Goal: Navigation & Orientation: Understand site structure

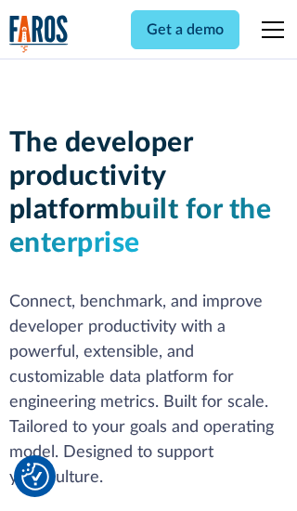
scroll to position [281, 0]
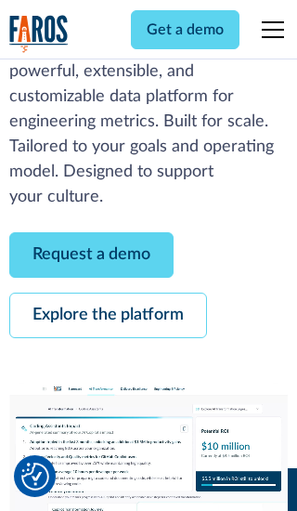
click at [91, 255] on link "Request a demo" at bounding box center [91, 255] width 164 height 46
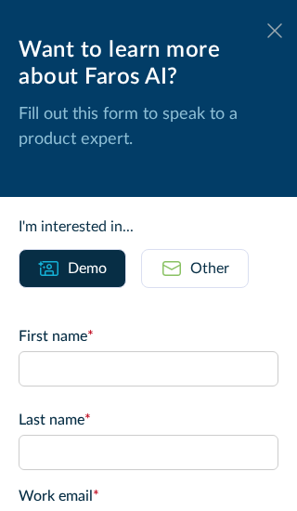
click at [275, 31] on icon at bounding box center [275, 30] width 15 height 14
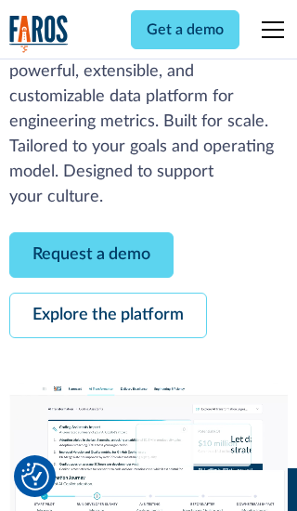
scroll to position [341, 0]
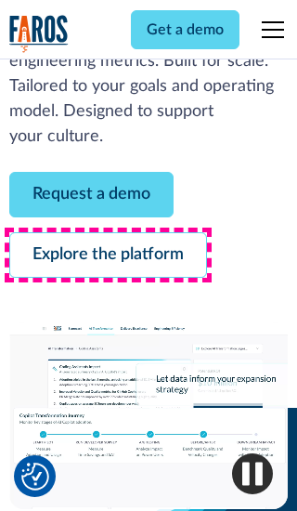
click at [108, 255] on link "Explore the platform" at bounding box center [108, 255] width 198 height 46
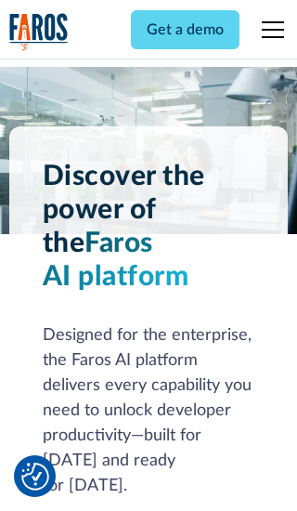
scroll to position [13960, 0]
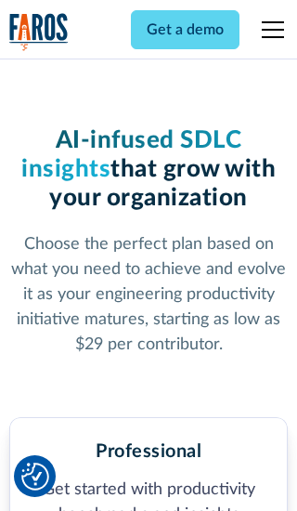
scroll to position [2886, 0]
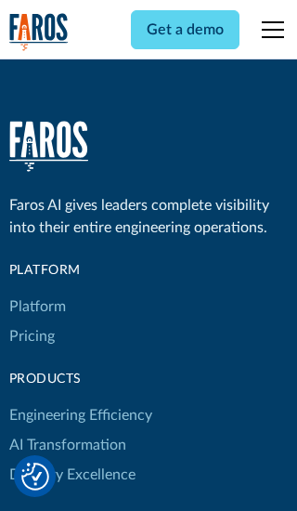
click at [36, 292] on link "Platform" at bounding box center [37, 307] width 57 height 30
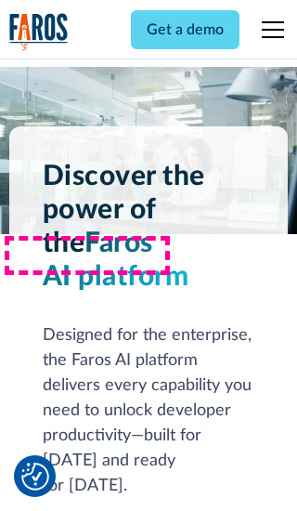
scroll to position [14556, 0]
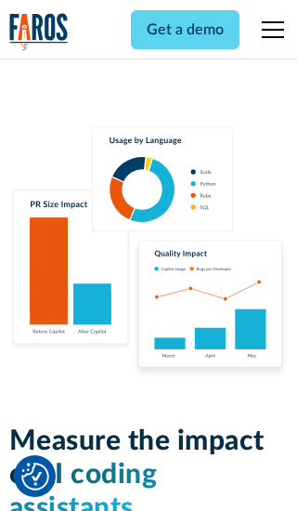
scroll to position [11490, 0]
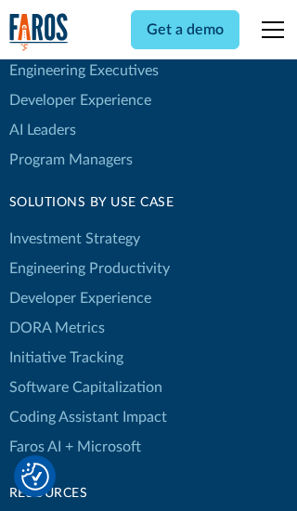
click at [56, 313] on link "DORA Metrics" at bounding box center [57, 328] width 96 height 30
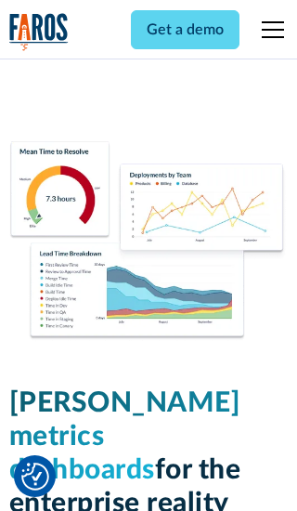
scroll to position [8141, 0]
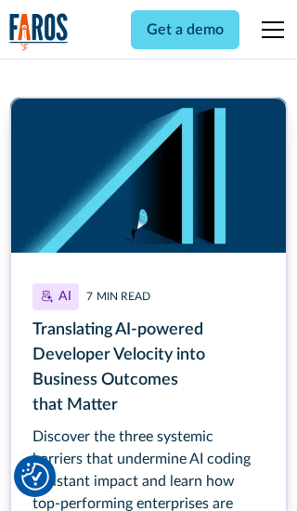
scroll to position [8320, 0]
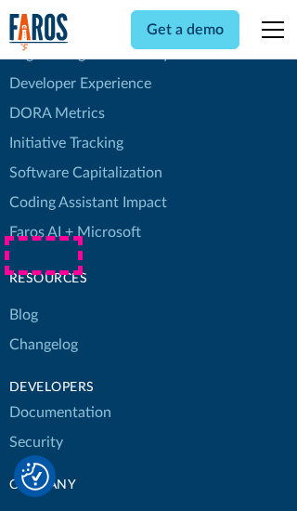
click at [43, 330] on link "Changelog" at bounding box center [43, 345] width 69 height 30
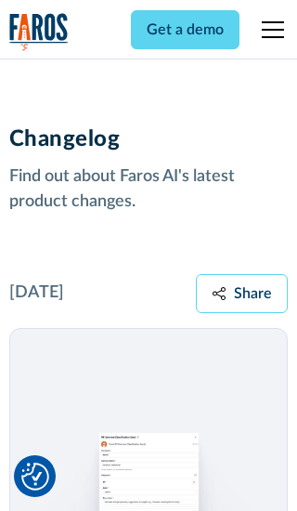
scroll to position [22443, 0]
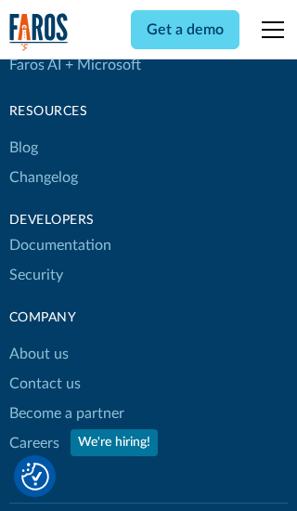
click at [38, 339] on link "About us" at bounding box center [38, 354] width 59 height 30
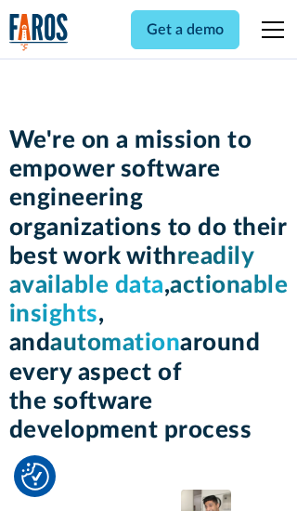
scroll to position [6413, 0]
